Goal: Find specific page/section: Find specific page/section

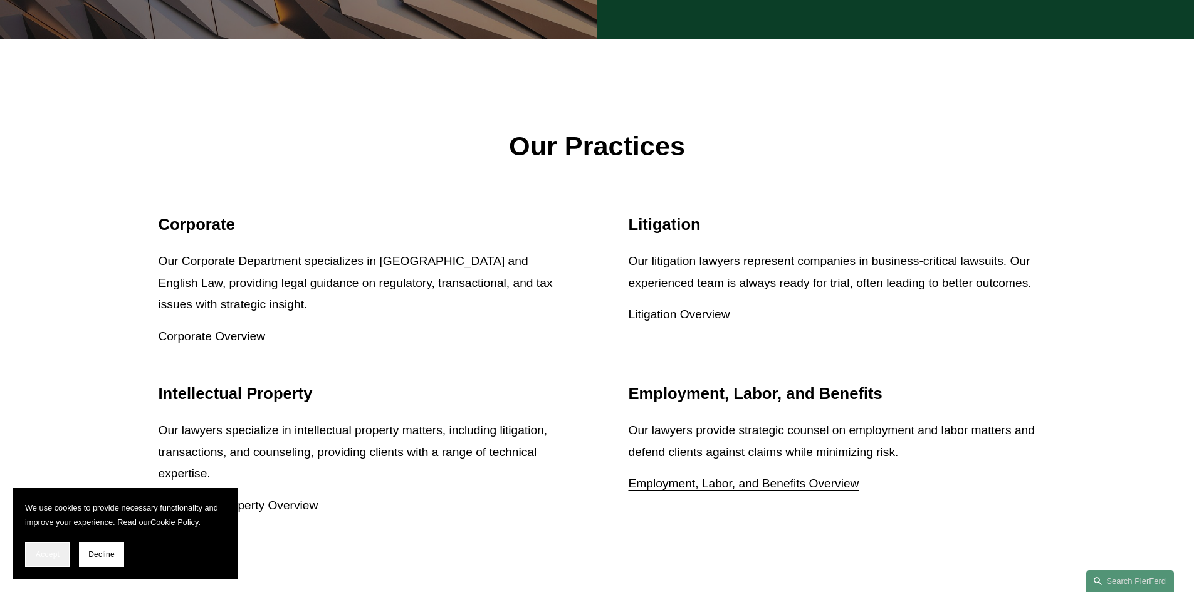
click at [42, 550] on span "Accept" at bounding box center [48, 554] width 24 height 9
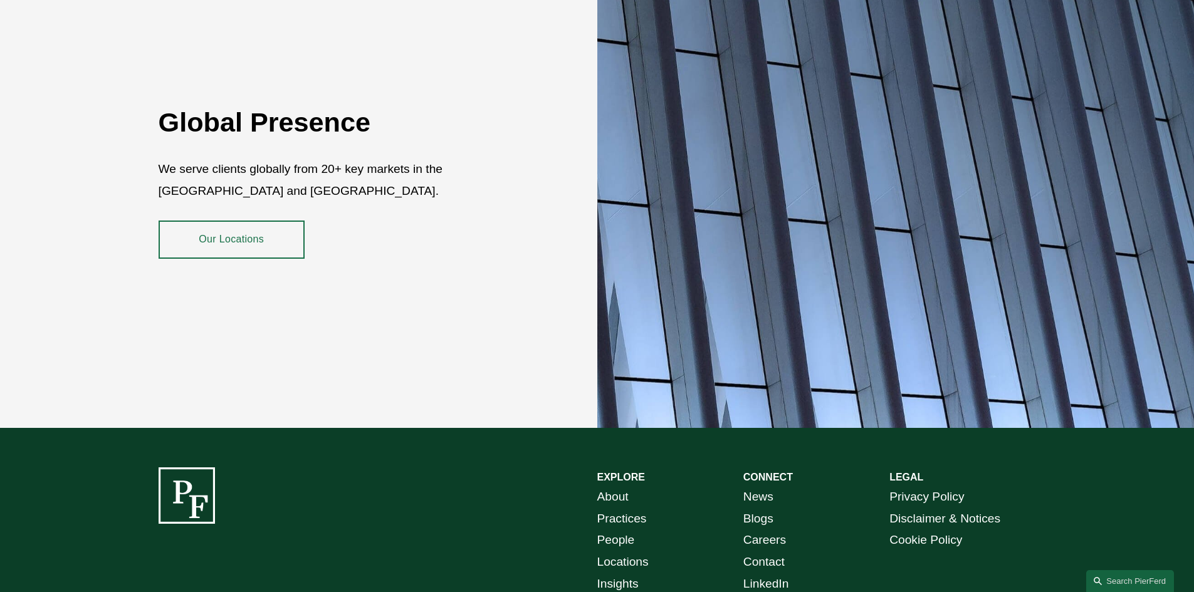
scroll to position [2292, 0]
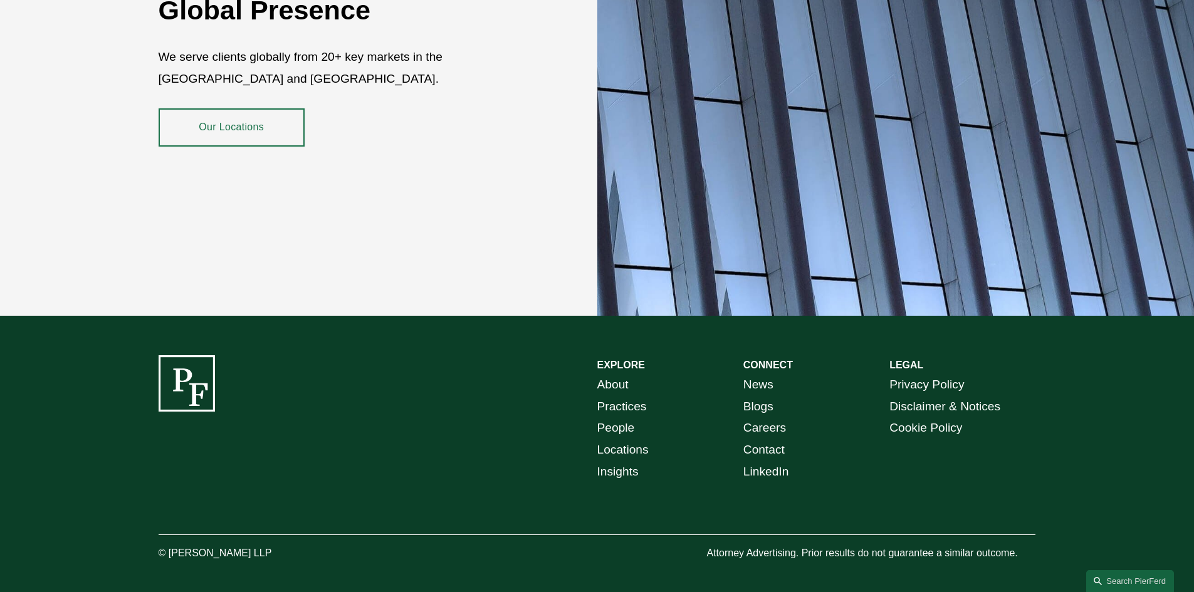
click at [617, 419] on link "People" at bounding box center [616, 428] width 38 height 22
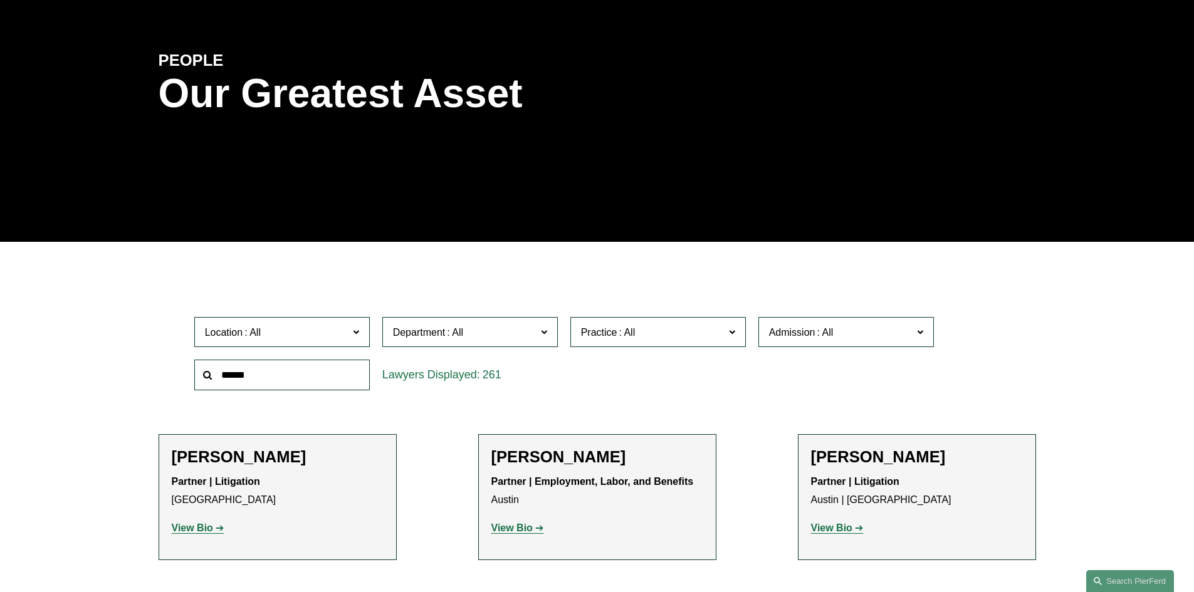
scroll to position [313, 0]
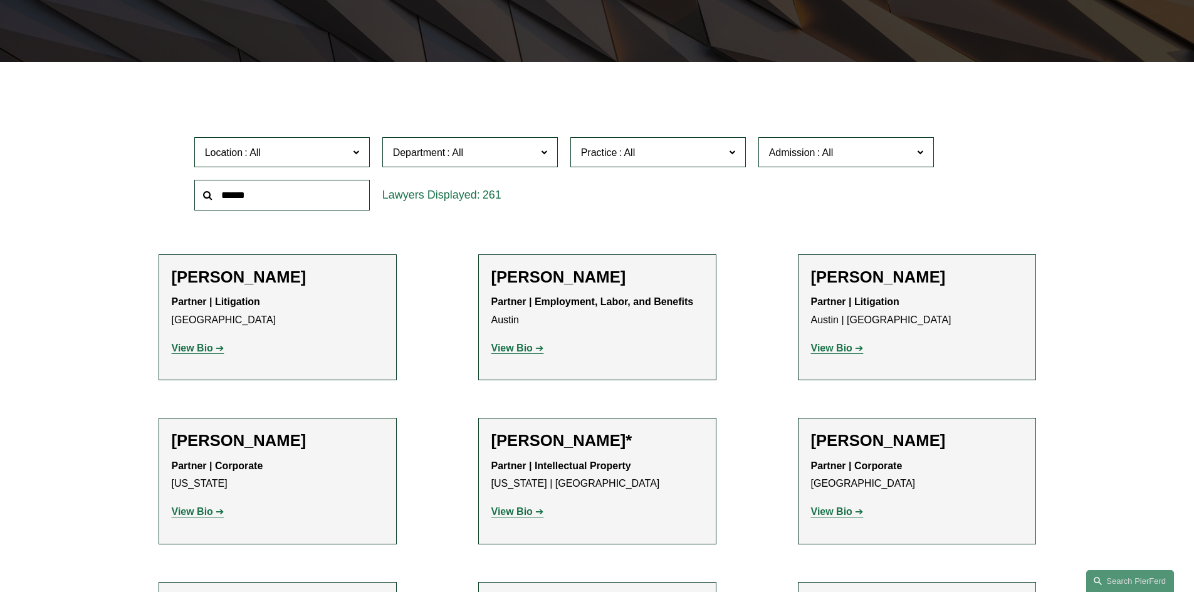
click at [318, 181] on input "text" at bounding box center [281, 195] width 175 height 31
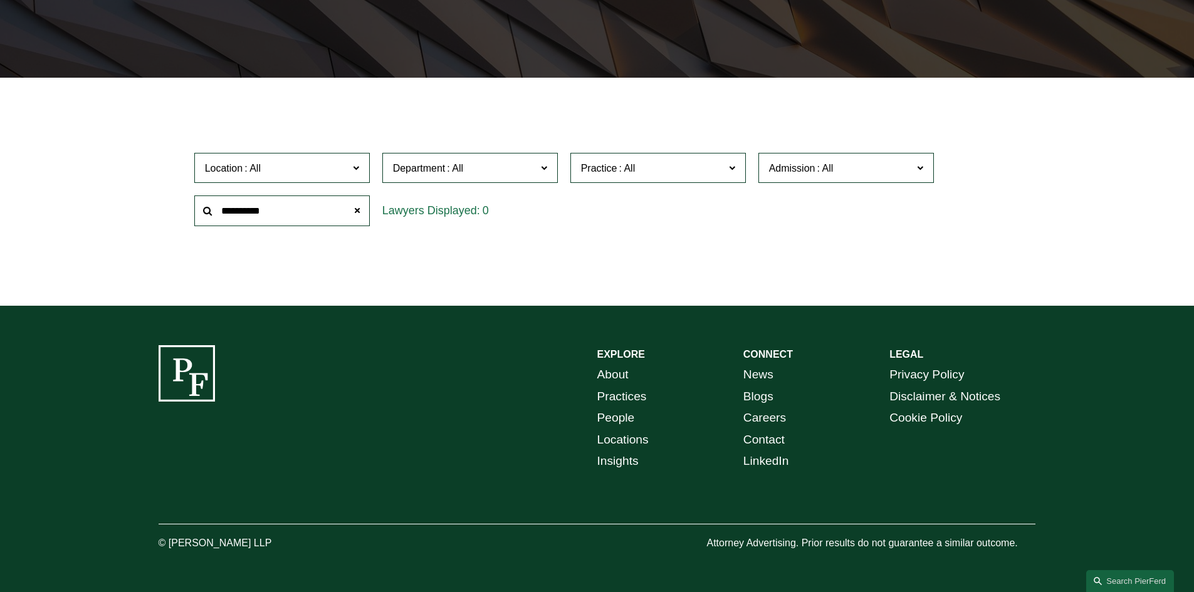
scroll to position [299, 0]
drag, startPoint x: 303, startPoint y: 209, endPoint x: 193, endPoint y: 211, distance: 109.7
click at [193, 211] on div "**********" at bounding box center [282, 210] width 188 height 43
type input "***"
drag, startPoint x: 262, startPoint y: 206, endPoint x: 157, endPoint y: 206, distance: 105.3
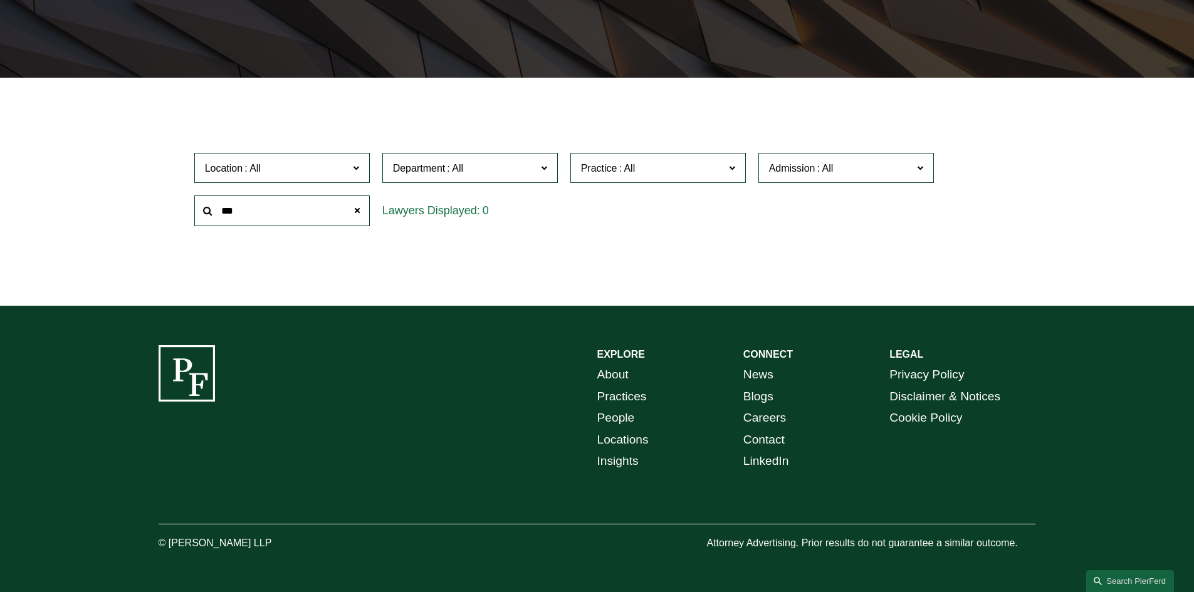
click at [157, 206] on ul "Filter Location All Atlanta Austin Boston Charlotte Chicago Cincinnati Clevelan…" at bounding box center [596, 189] width 949 height 161
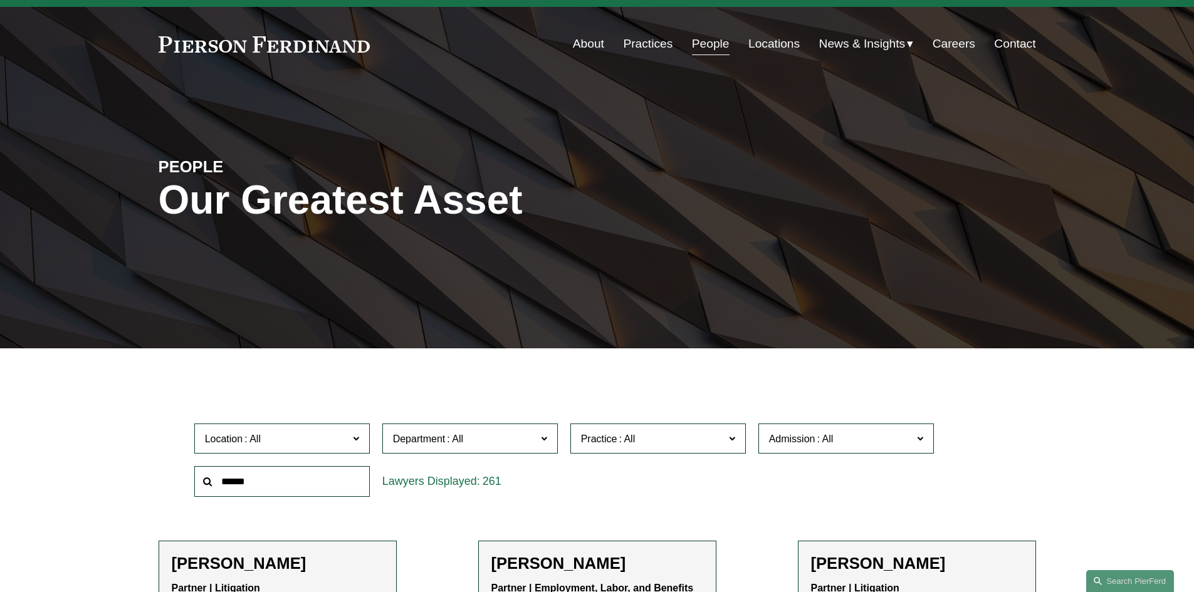
scroll to position [0, 0]
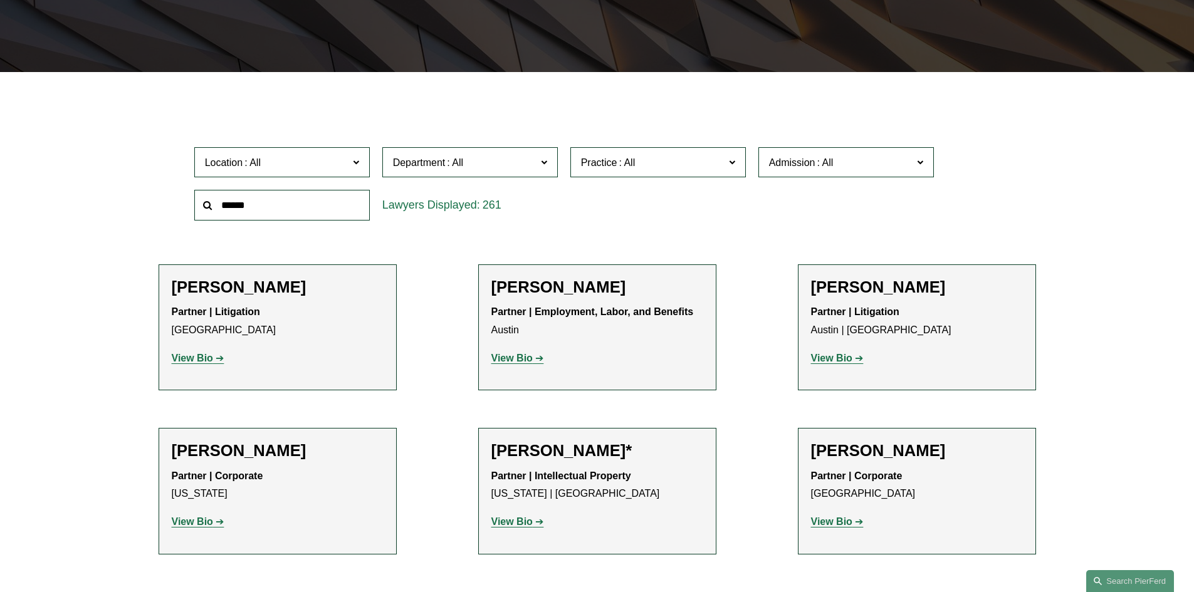
scroll to position [376, 0]
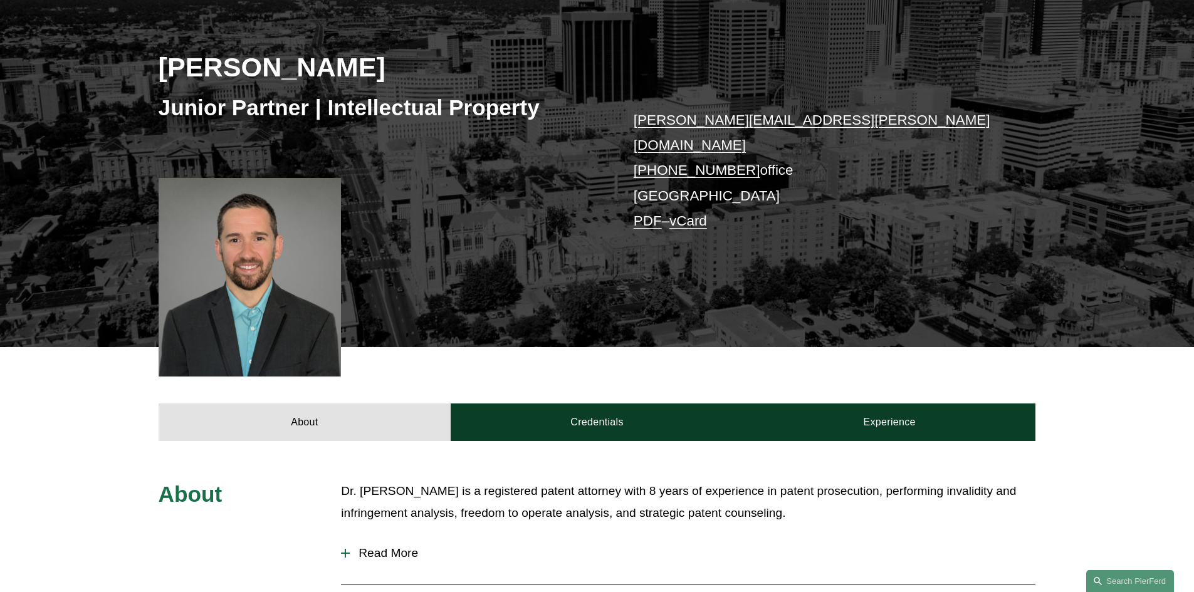
scroll to position [188, 0]
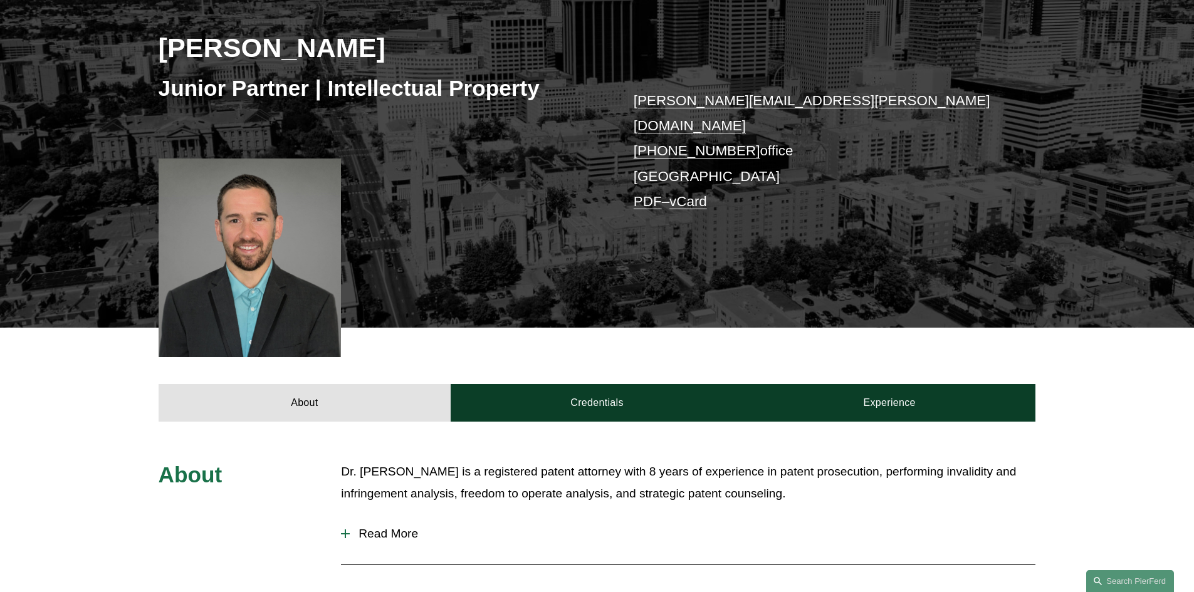
click at [54, 401] on div "About Credentials Experience" at bounding box center [597, 375] width 1194 height 94
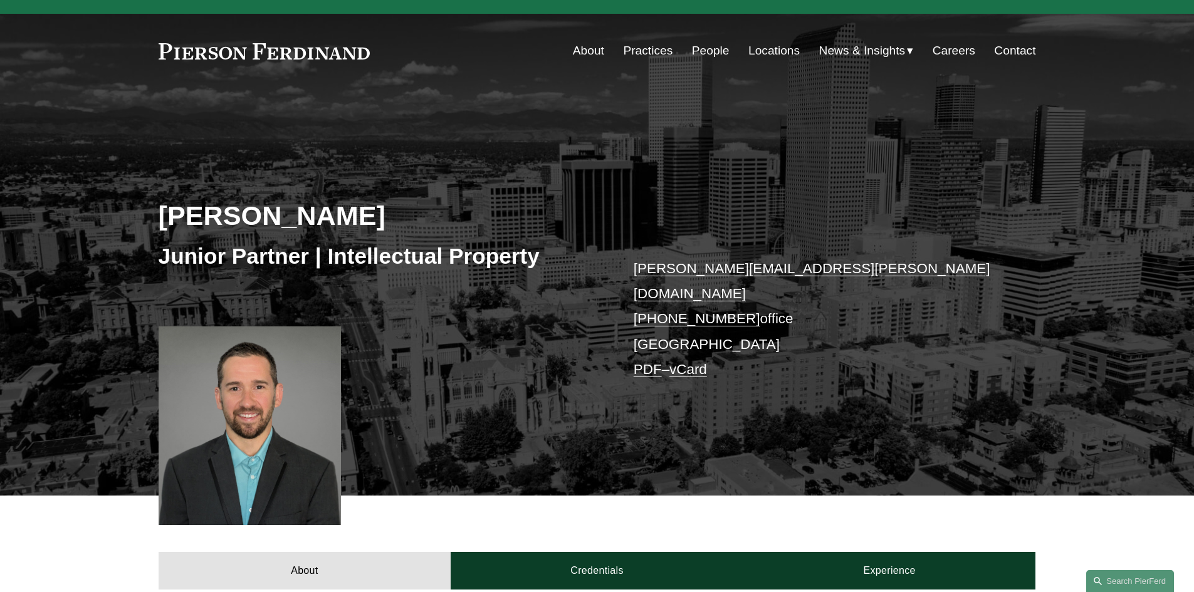
scroll to position [0, 0]
